Goal: Task Accomplishment & Management: Manage account settings

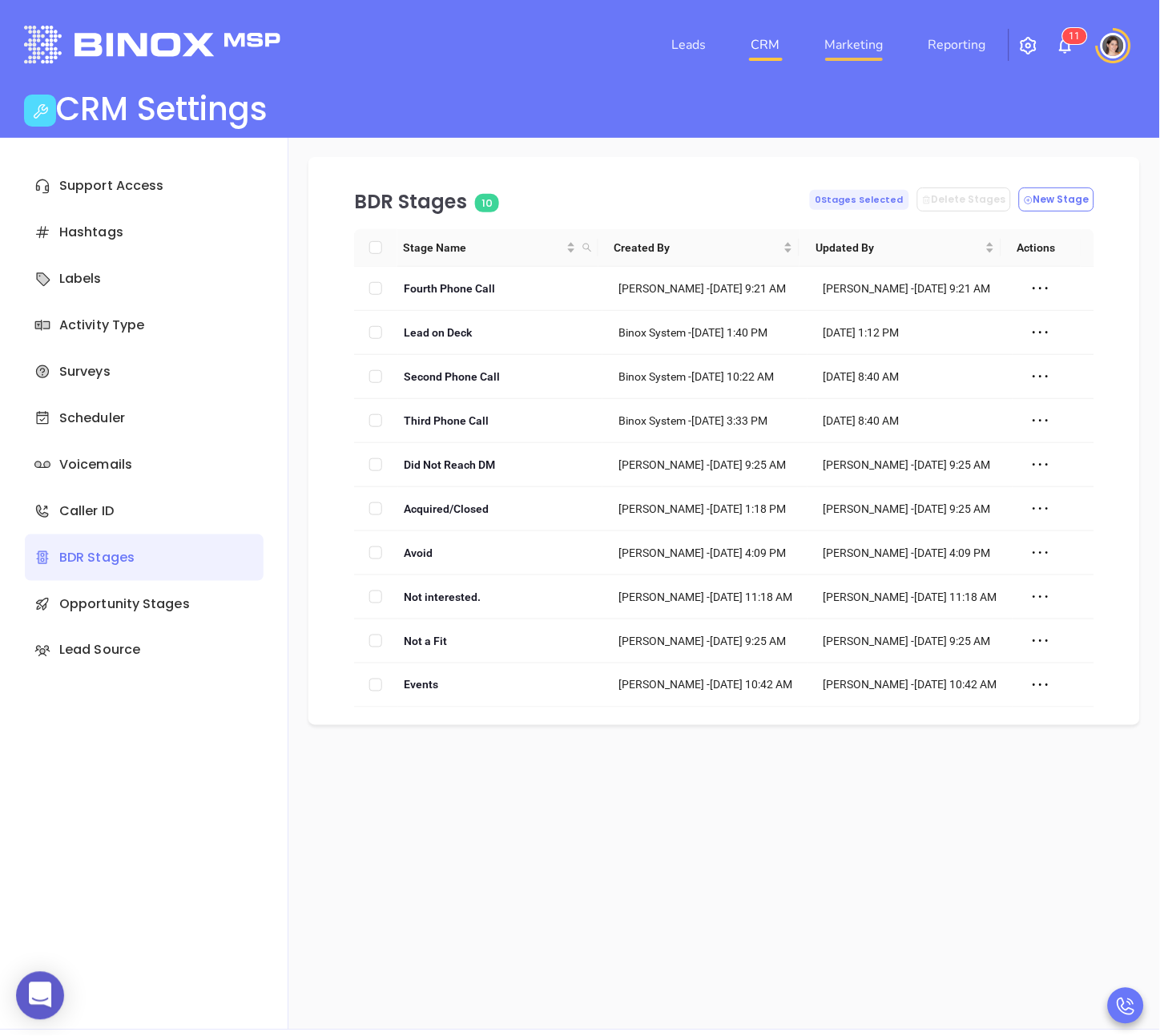
click at [850, 44] on link "Marketing" at bounding box center [854, 45] width 72 height 32
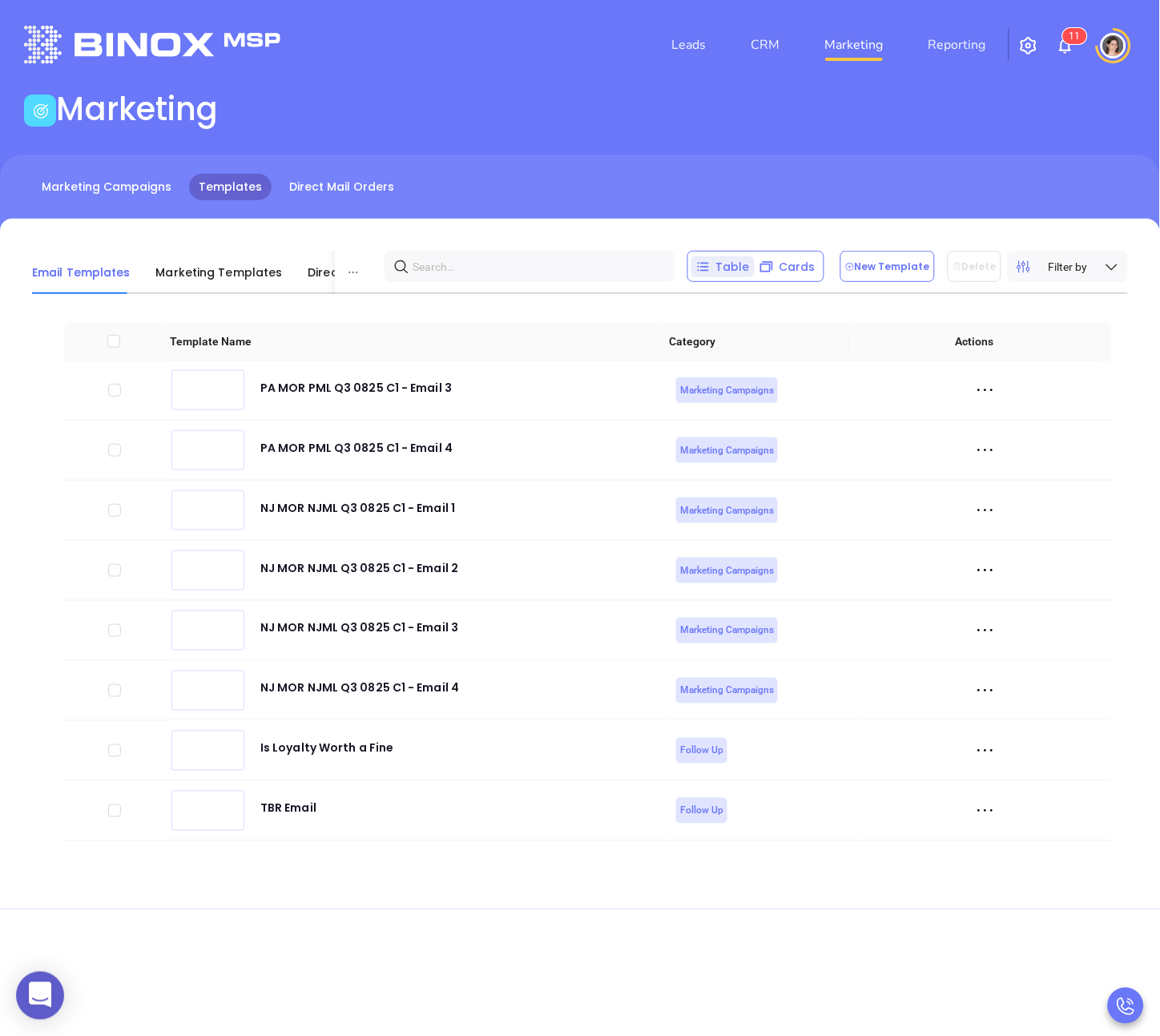
scroll to position [5658, 0]
click at [976, 688] on icon at bounding box center [986, 691] width 24 height 24
click at [997, 773] on div "Edit" at bounding box center [1048, 778] width 145 height 18
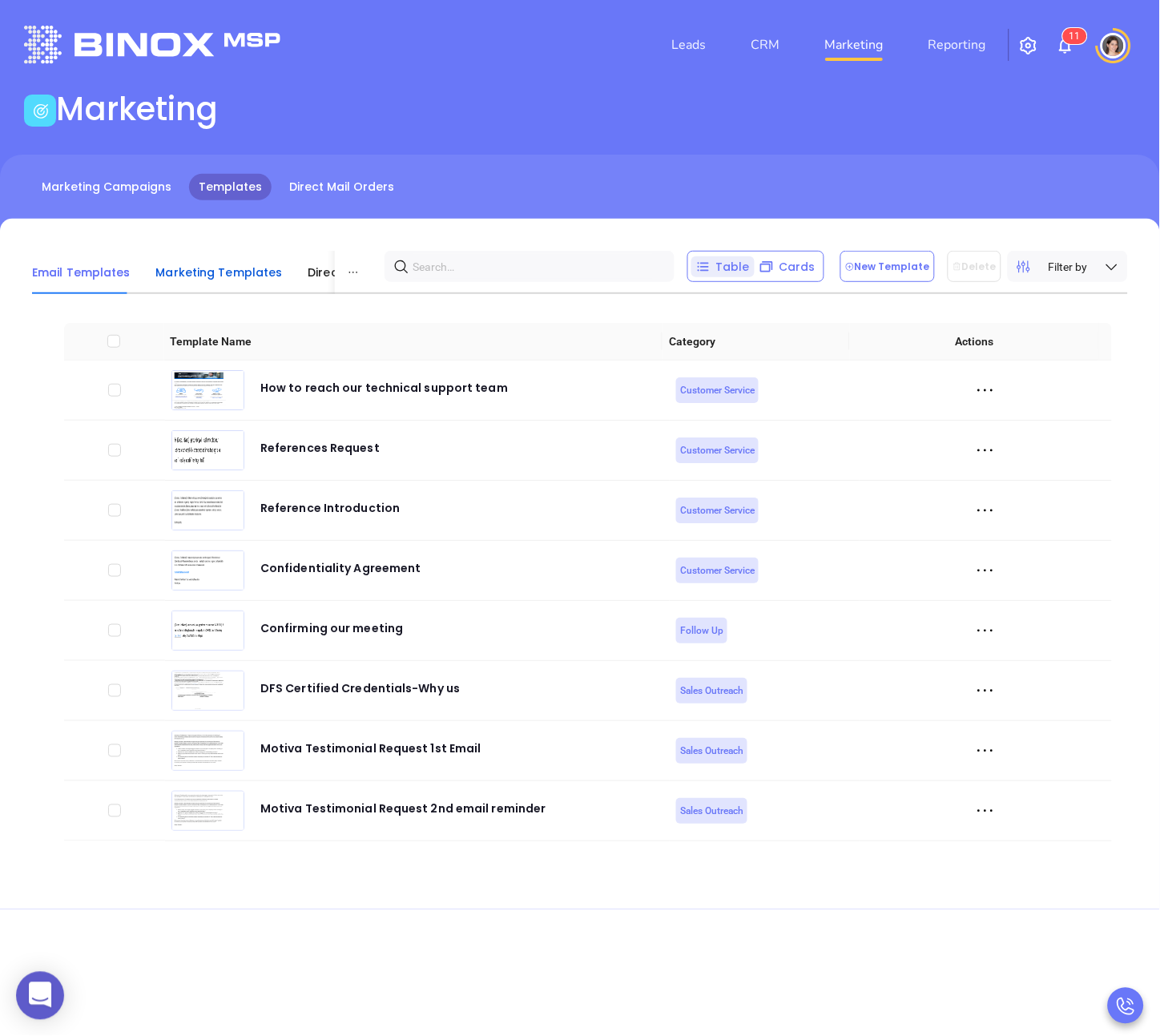
click at [219, 265] on span "Marketing Templates" at bounding box center [219, 272] width 127 height 16
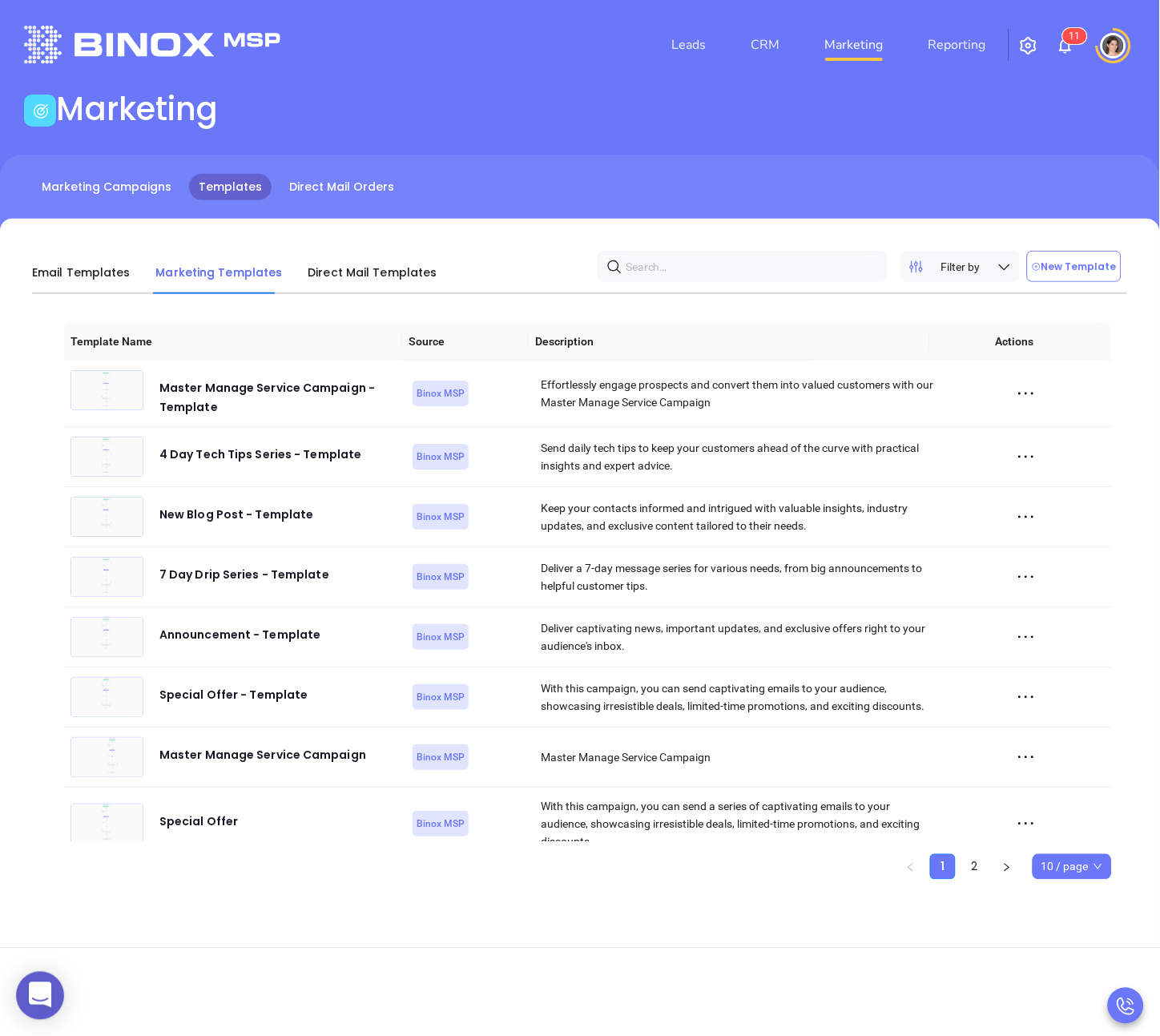
click at [1110, 54] on img at bounding box center [1113, 45] width 25 height 25
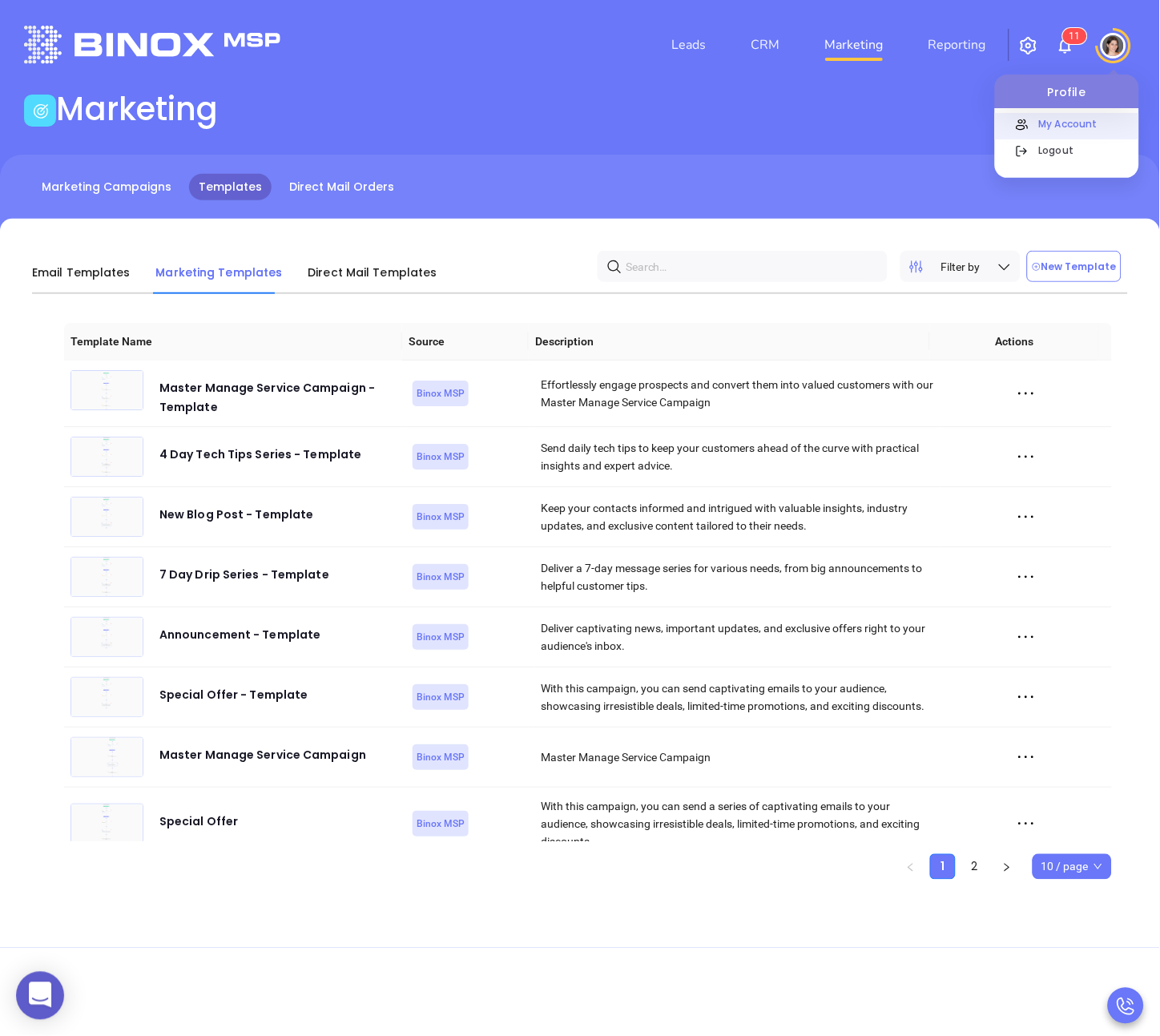
click at [1094, 128] on p "My Account" at bounding box center [1085, 124] width 108 height 17
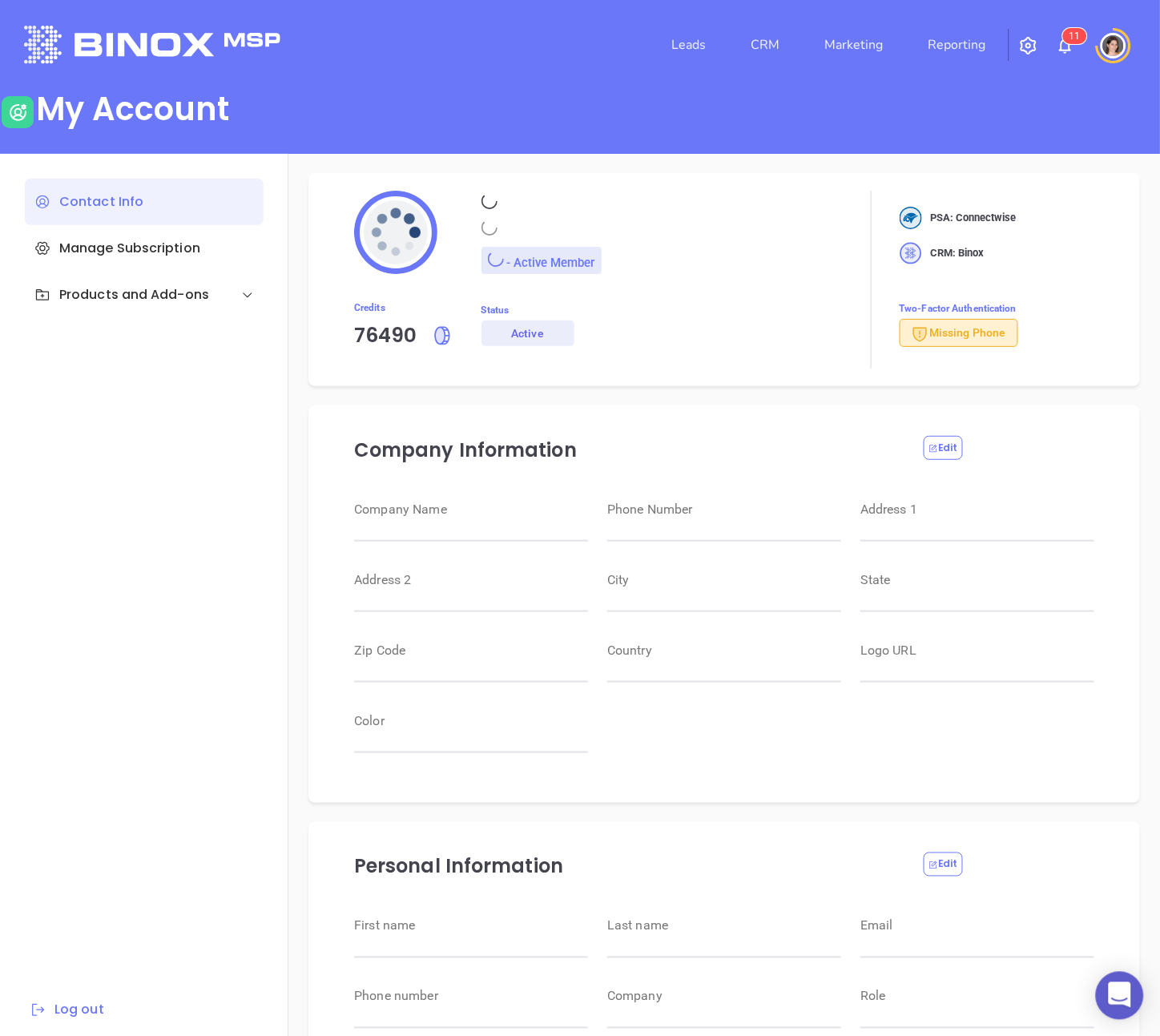
type input "Motiva Networks"
type input "(646) 374-1820"
type input "1100 Franklin Avenue"
type input "Garden City"
type input "New York"
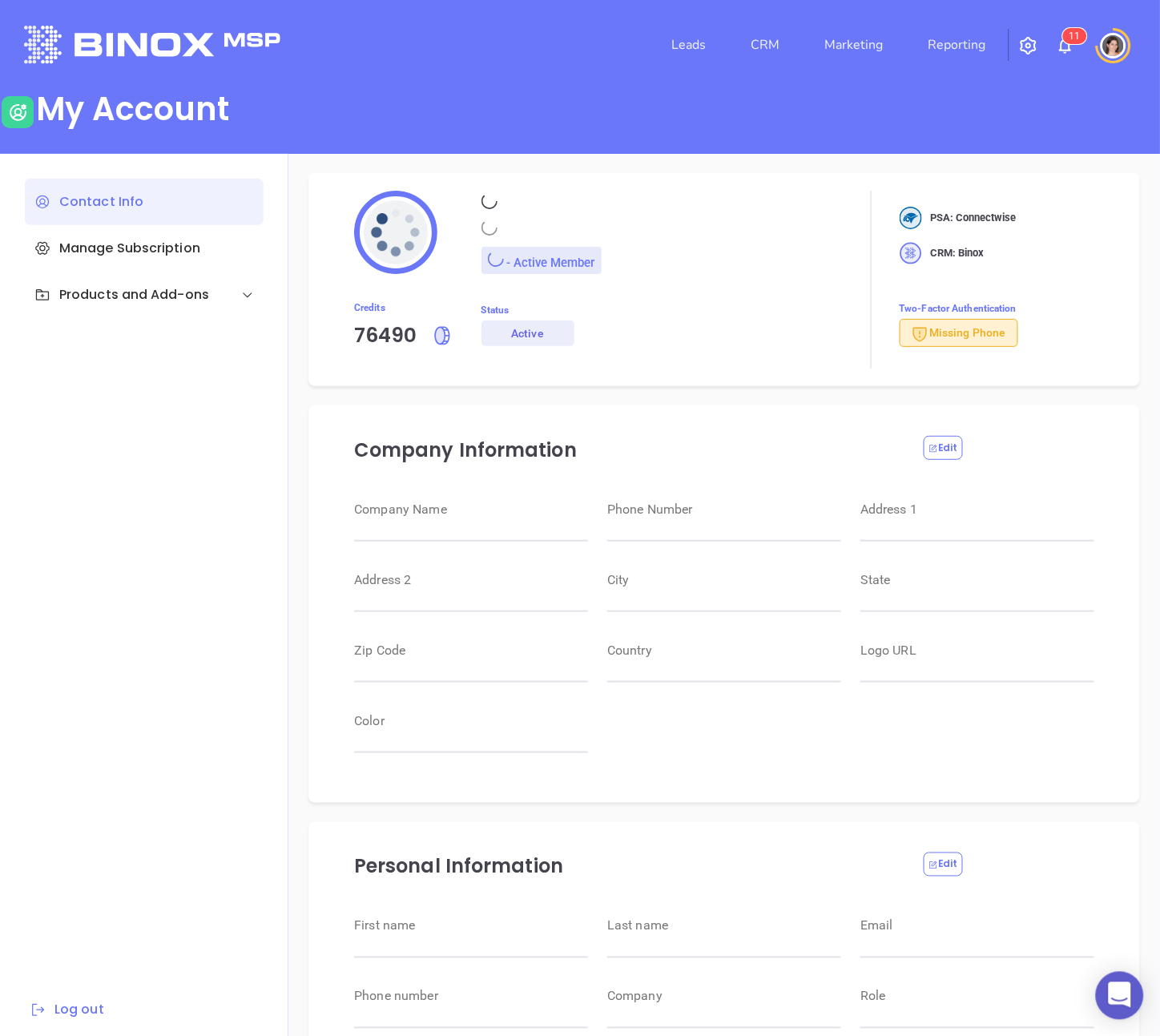
type input "11530"
type input "USA"
type input "https://motiva.net/wp-content/uploads/2024/02/Motiva-Networks-High-DPI.png"
type input "#007aff"
type input "Megan"
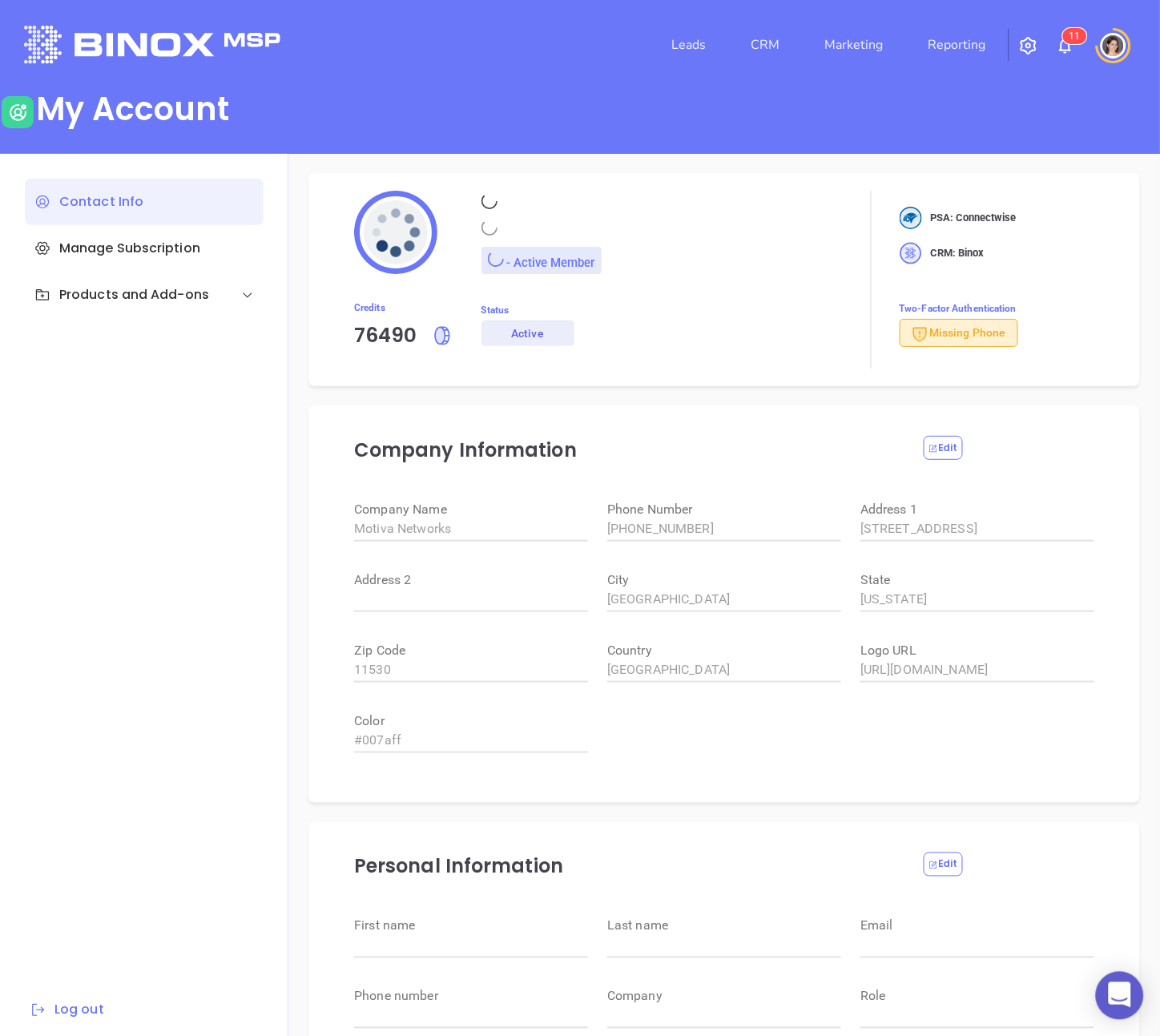
type input "Youmans"
type input "megan@motiva.net"
type input "Motiva Networks"
type input "Marketing"
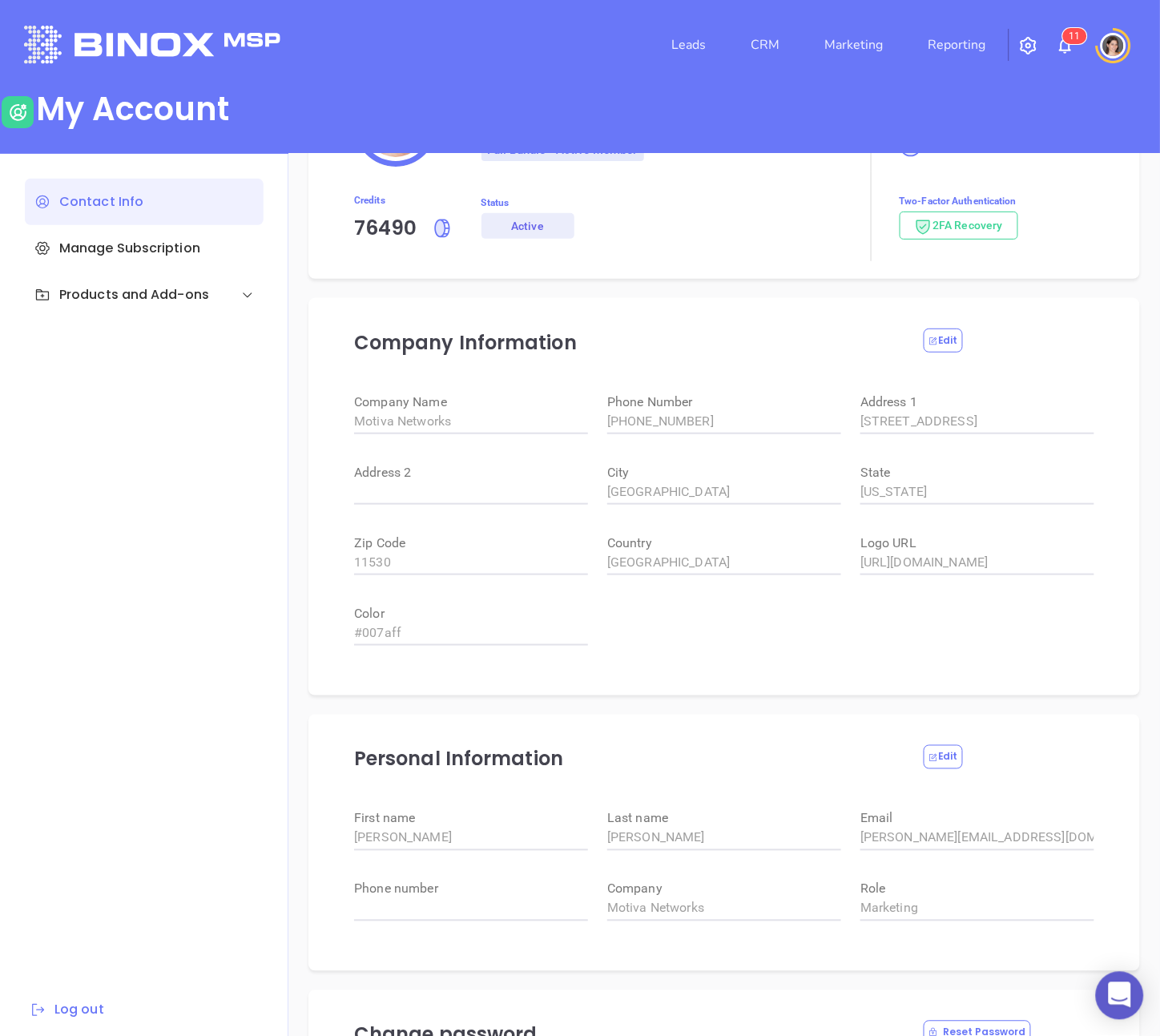
scroll to position [296, 0]
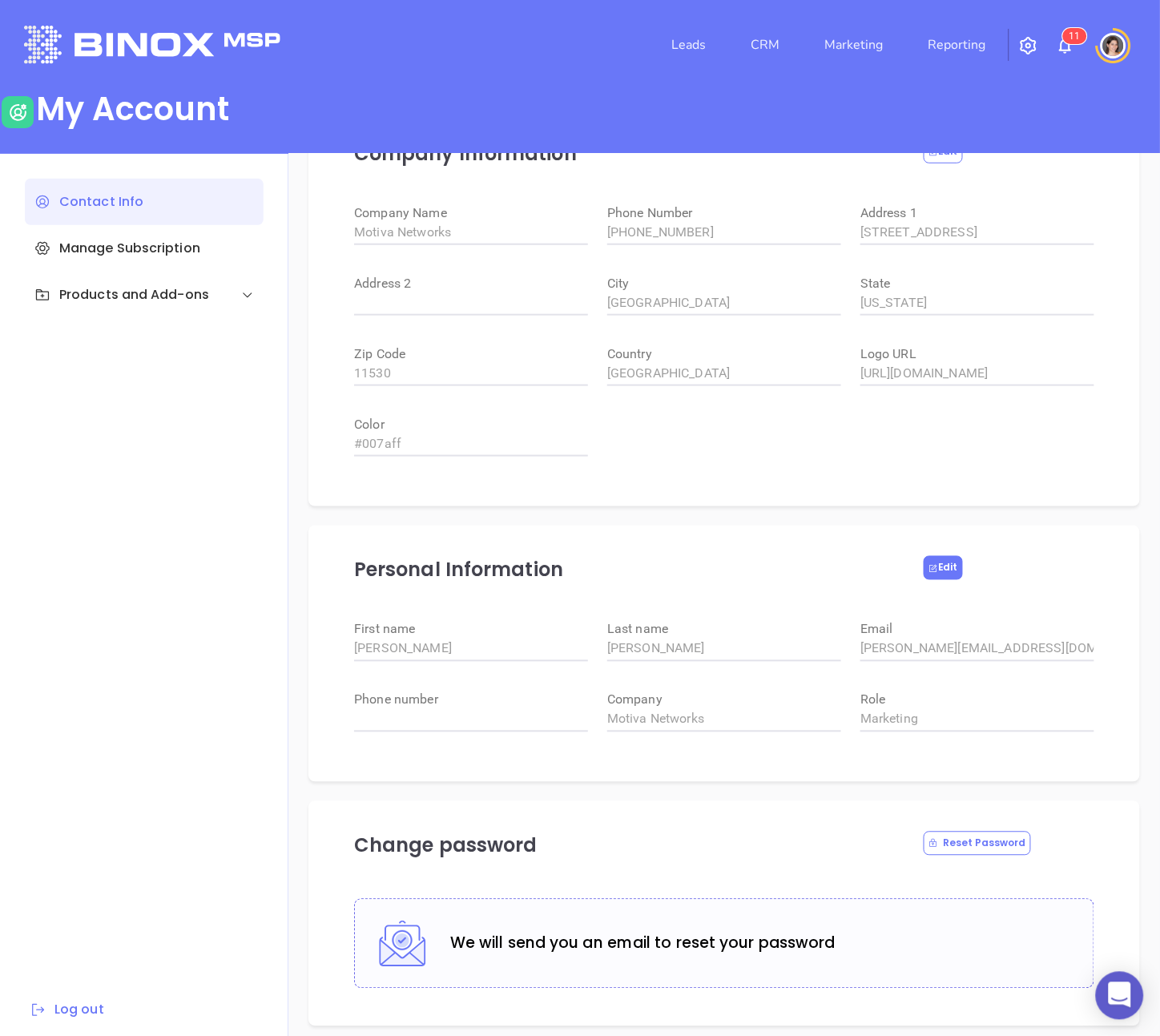
click at [942, 563] on button "Edit" at bounding box center [944, 568] width 40 height 24
click at [509, 651] on input "Megan" at bounding box center [470, 648] width 234 height 25
type input "Motiva"
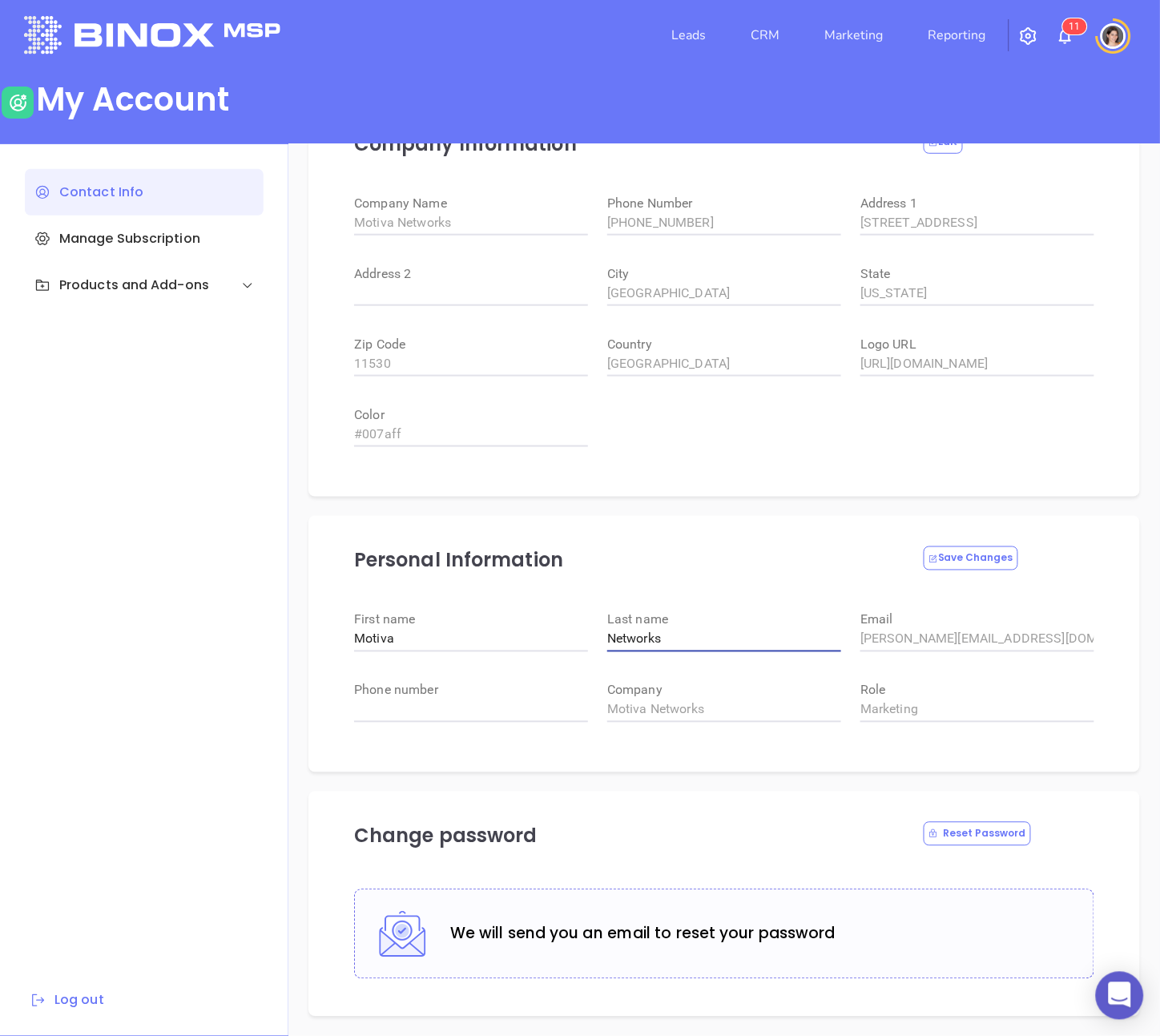
scroll to position [210, 0]
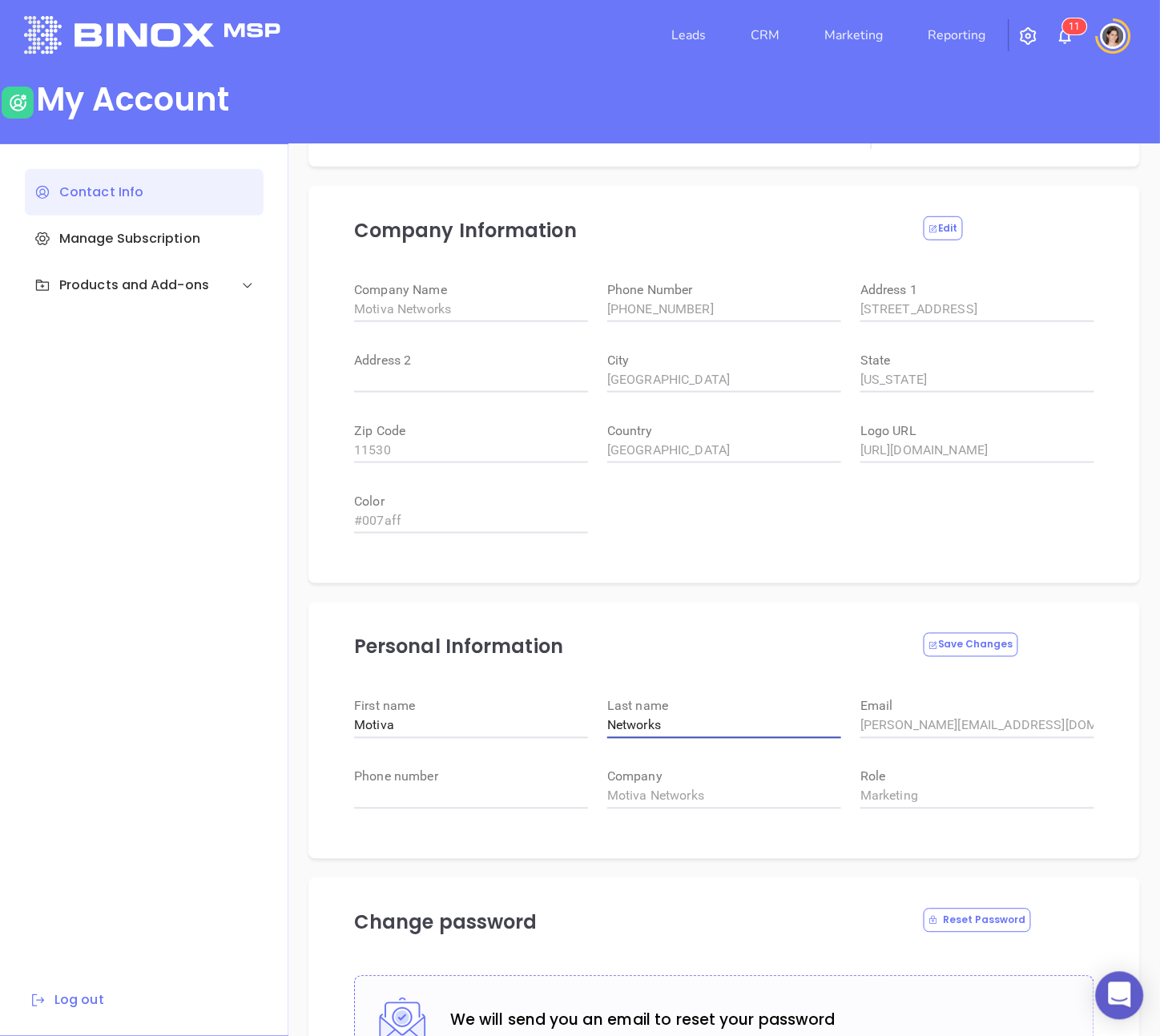
type input "Networks"
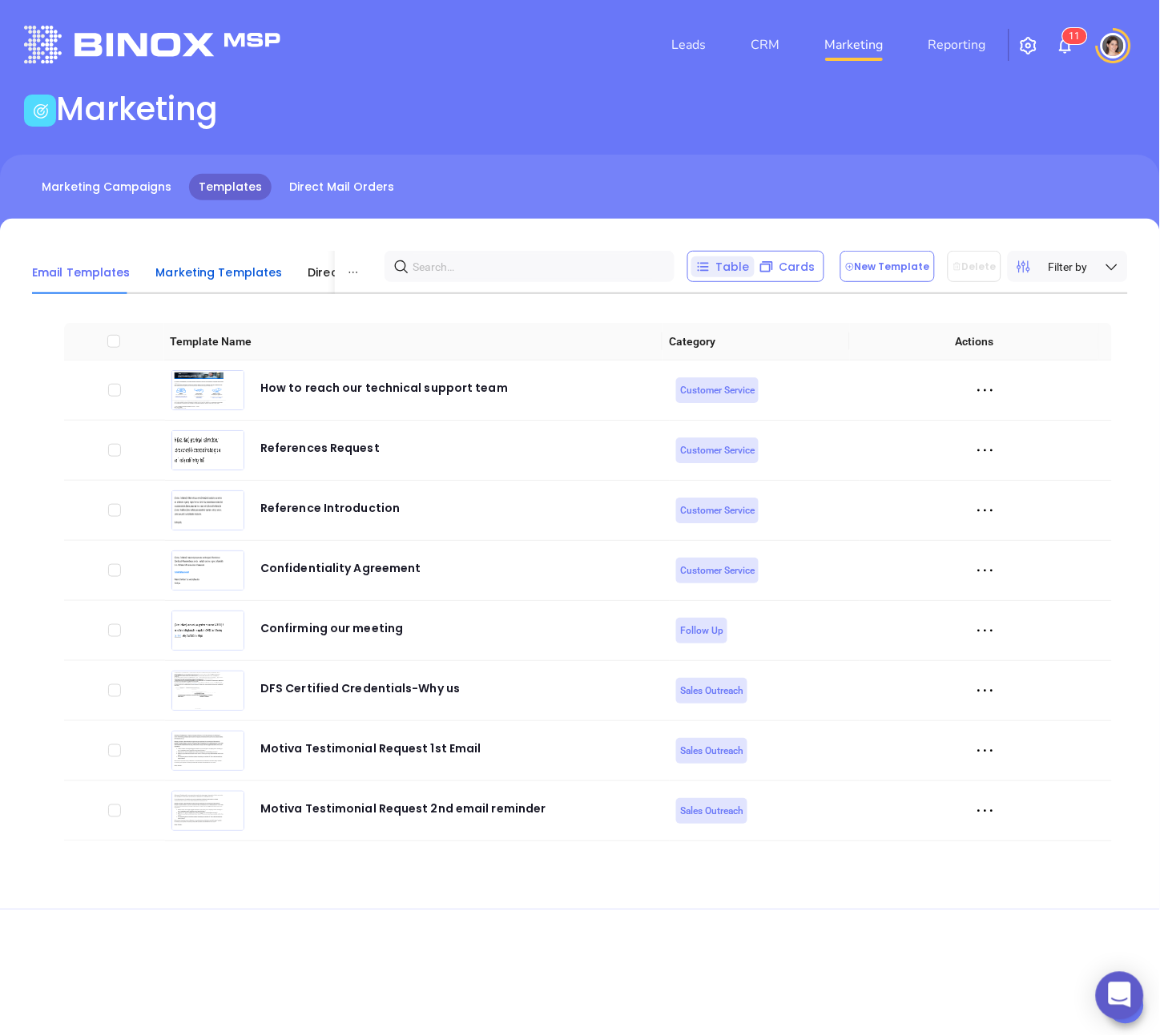
click at [206, 268] on span "Marketing Templates" at bounding box center [219, 272] width 127 height 16
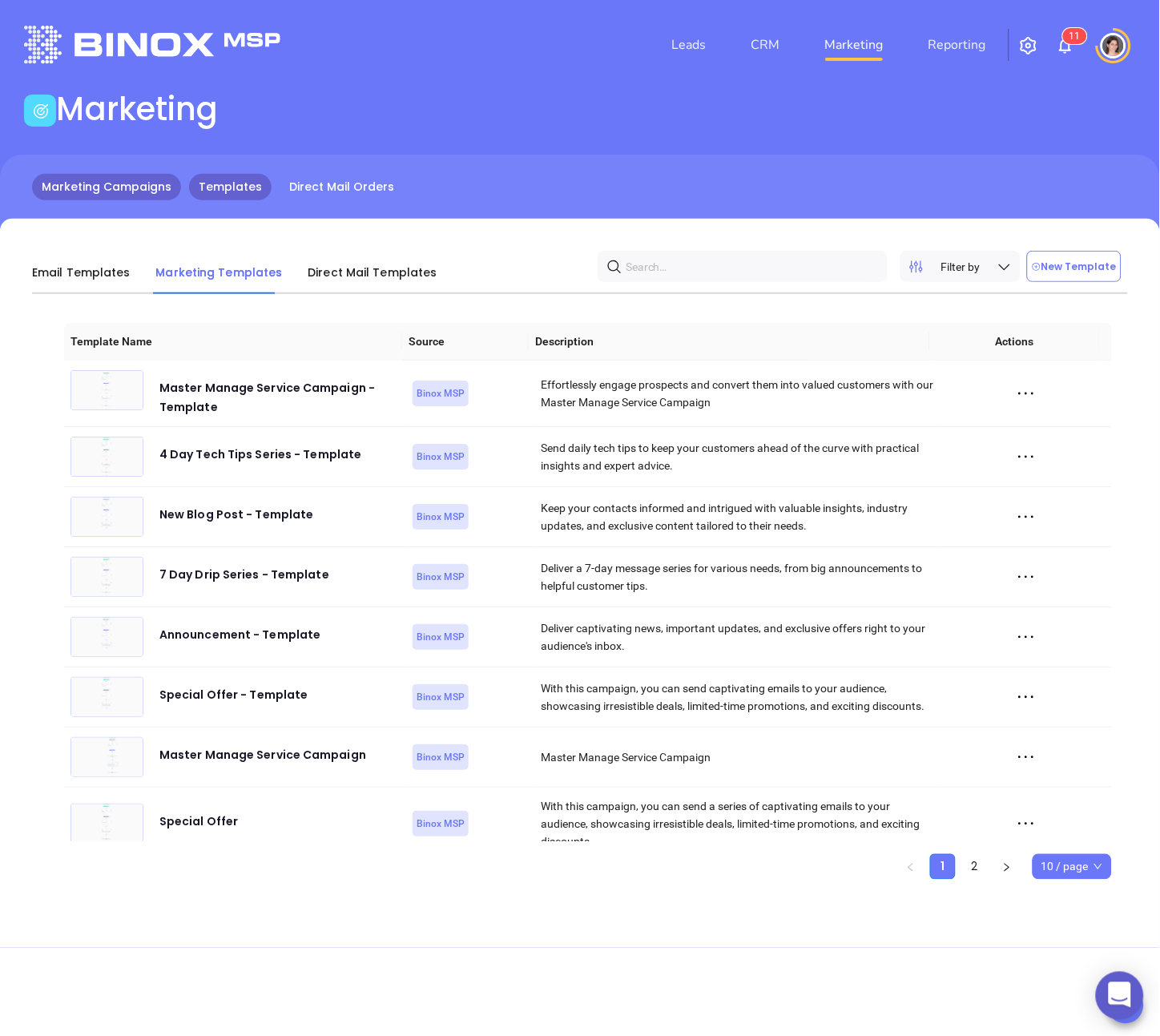
click at [120, 176] on link "Marketing Campaigns" at bounding box center [106, 187] width 149 height 26
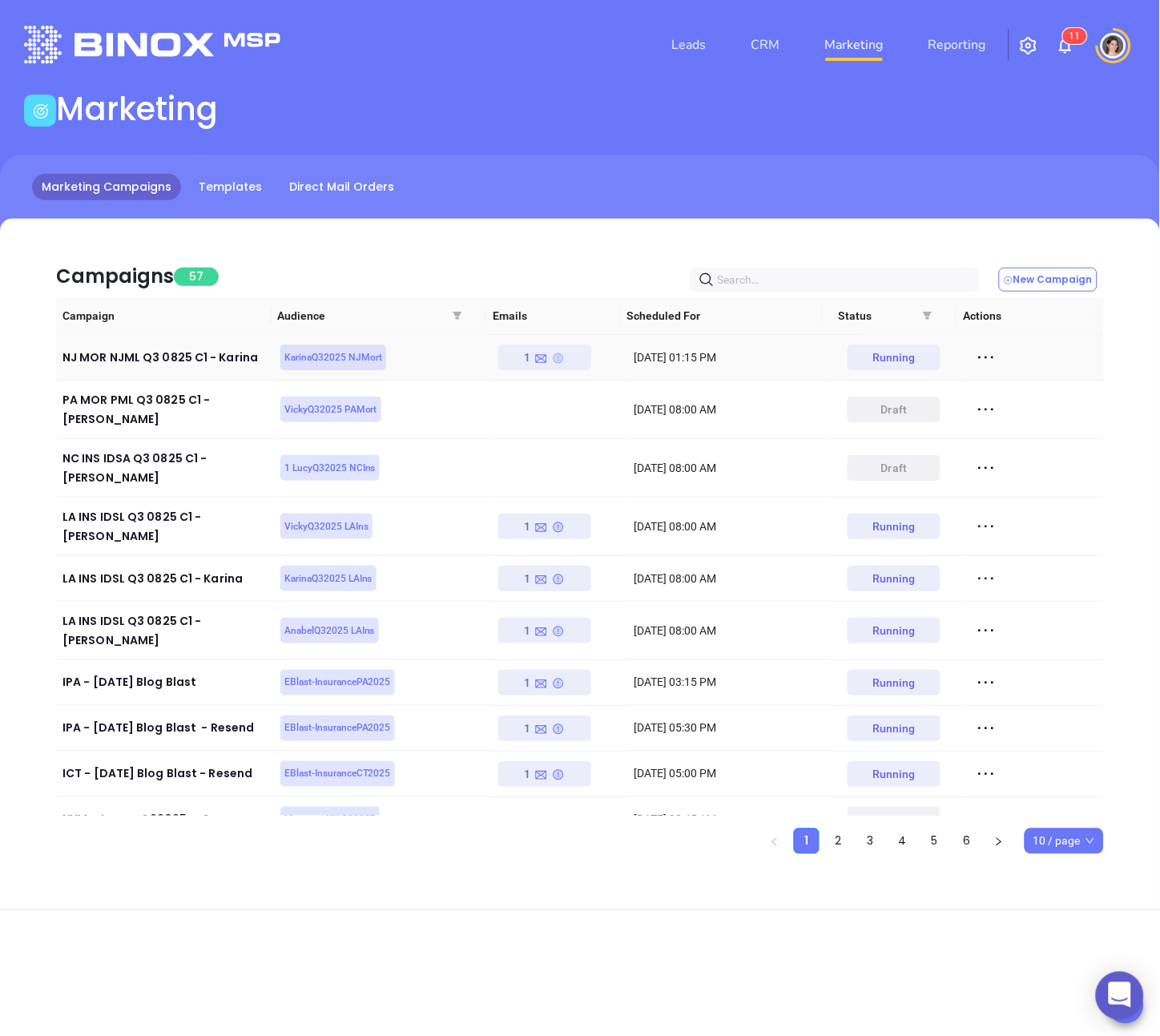
click at [553, 357] on icon at bounding box center [558, 359] width 10 height 10
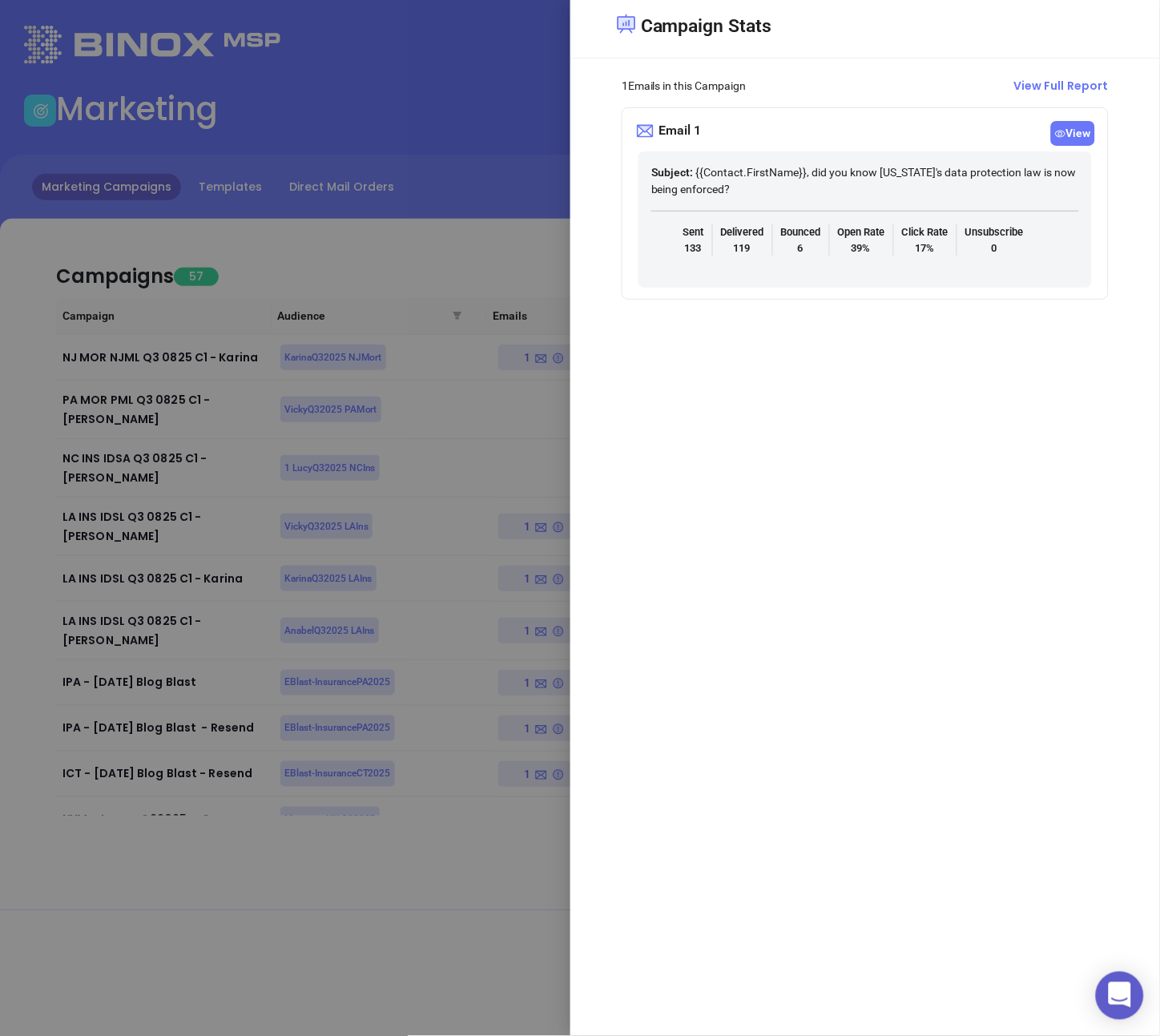
click at [1064, 140] on span "View" at bounding box center [1073, 134] width 44 height 24
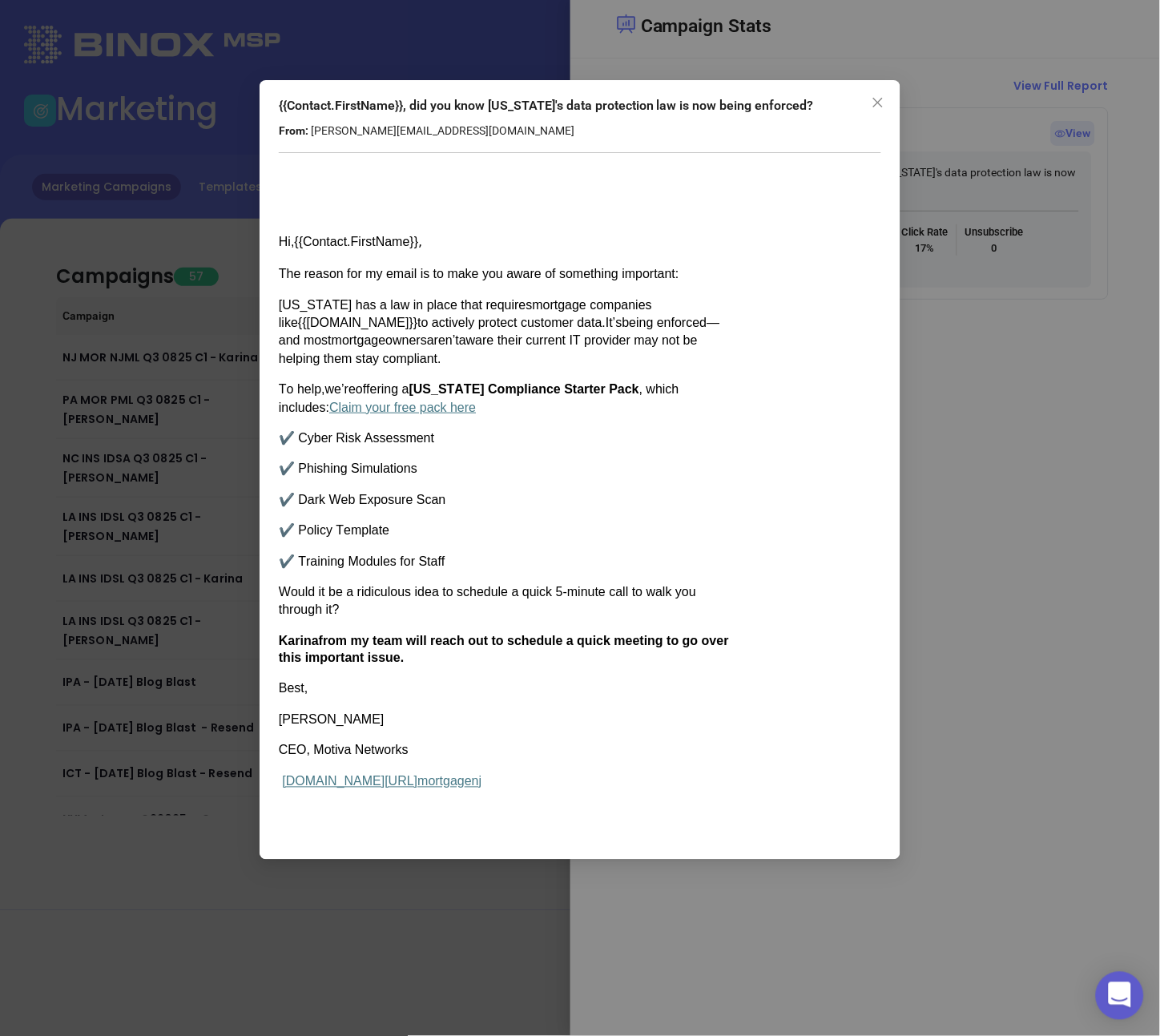
click at [898, 279] on div "{{Contact.FirstName}}, did you know New Jersey's data protection law is now bei…" at bounding box center [580, 470] width 641 height 780
click at [879, 105] on icon "close" at bounding box center [879, 103] width 13 height 13
